Goal: Find specific page/section: Find specific page/section

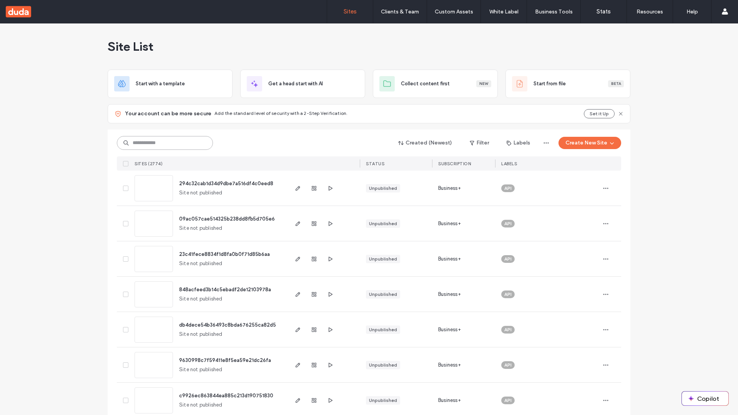
click at [165, 143] on input at bounding box center [165, 143] width 96 height 14
type input "**********"
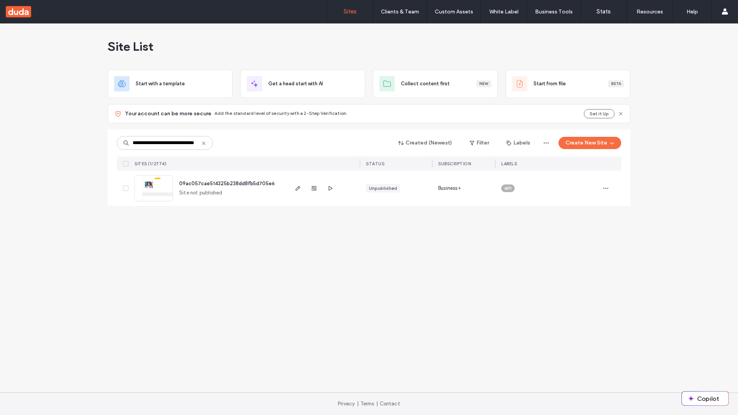
click at [227, 183] on span "09ac057cae514325b238dd8fb5d705e6" at bounding box center [227, 184] width 96 height 6
